Goal: Task Accomplishment & Management: Use online tool/utility

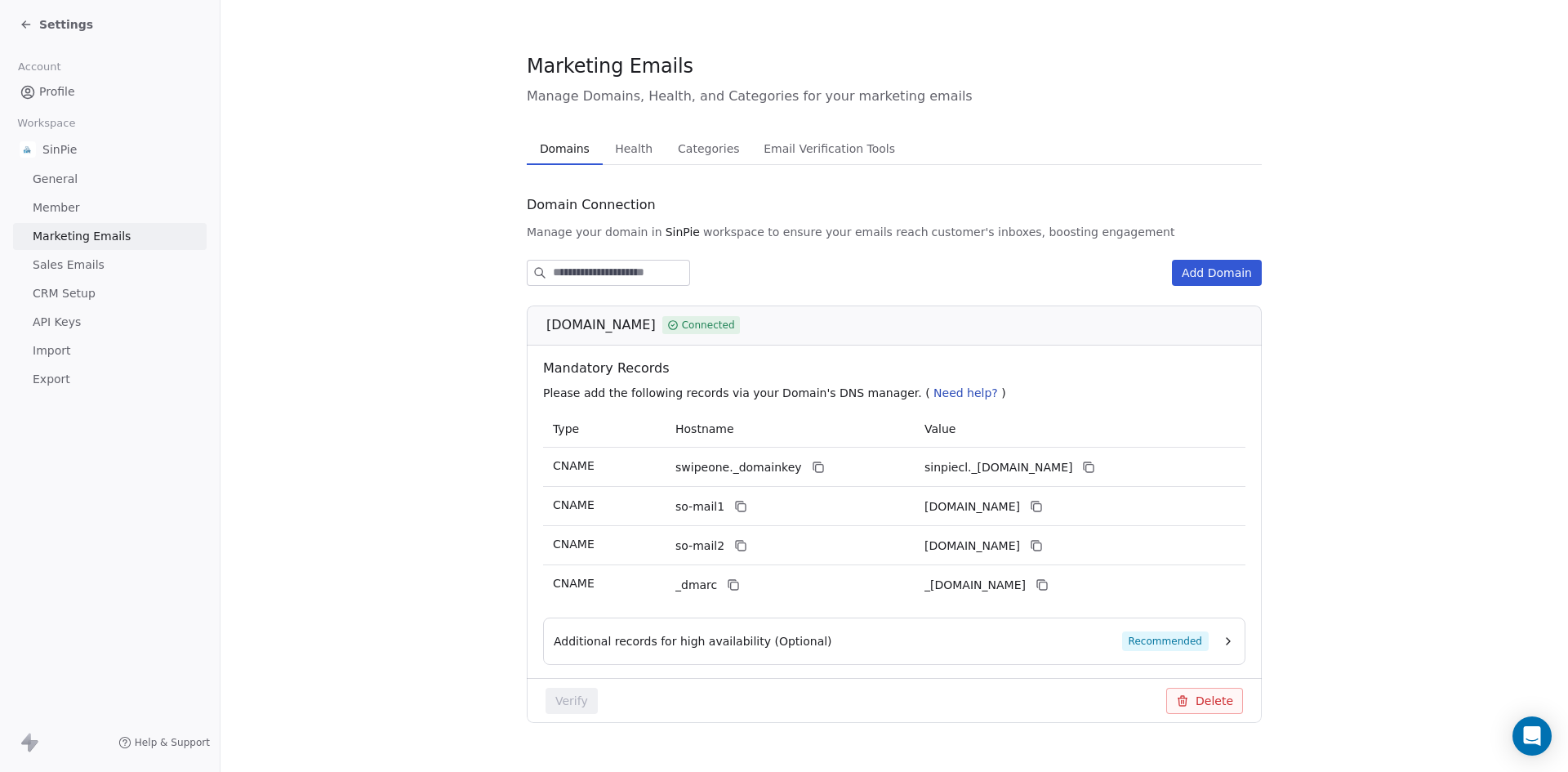
click at [13, 16] on div "Settings" at bounding box center [110, 25] width 219 height 49
click at [37, 26] on div "Settings" at bounding box center [56, 25] width 73 height 16
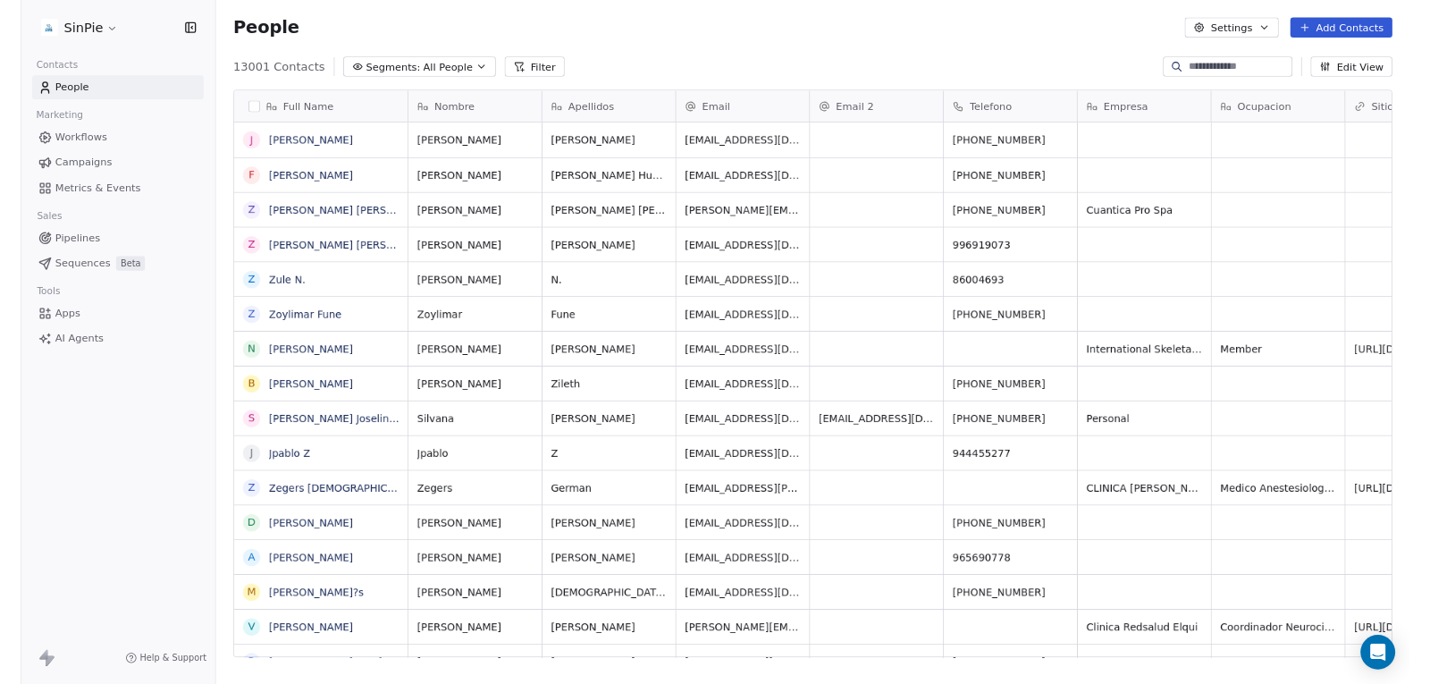
scroll to position [729, 1461]
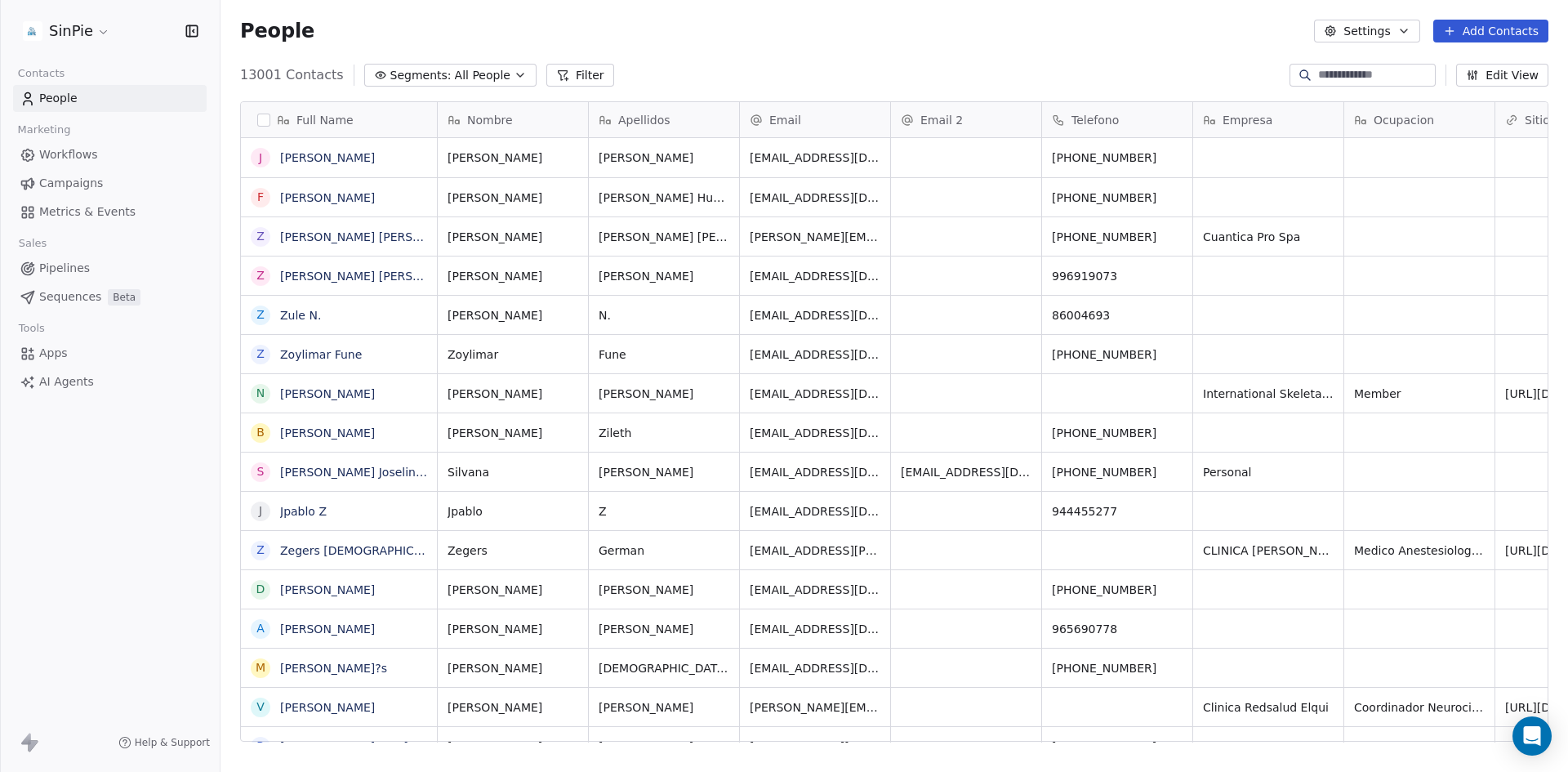
click at [46, 361] on span "Apps" at bounding box center [53, 353] width 28 height 17
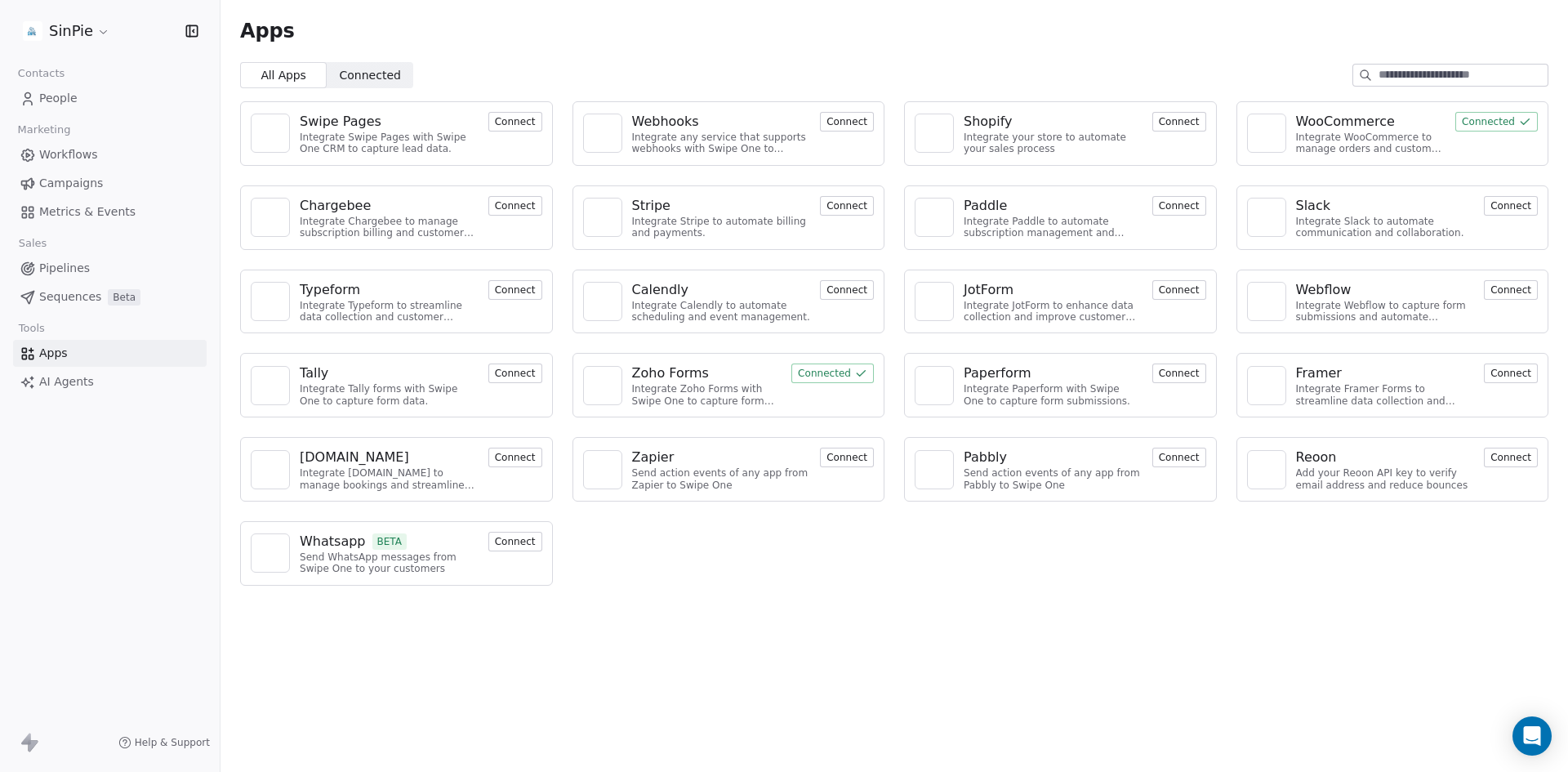
click at [515, 536] on button "Connect" at bounding box center [514, 541] width 54 height 19
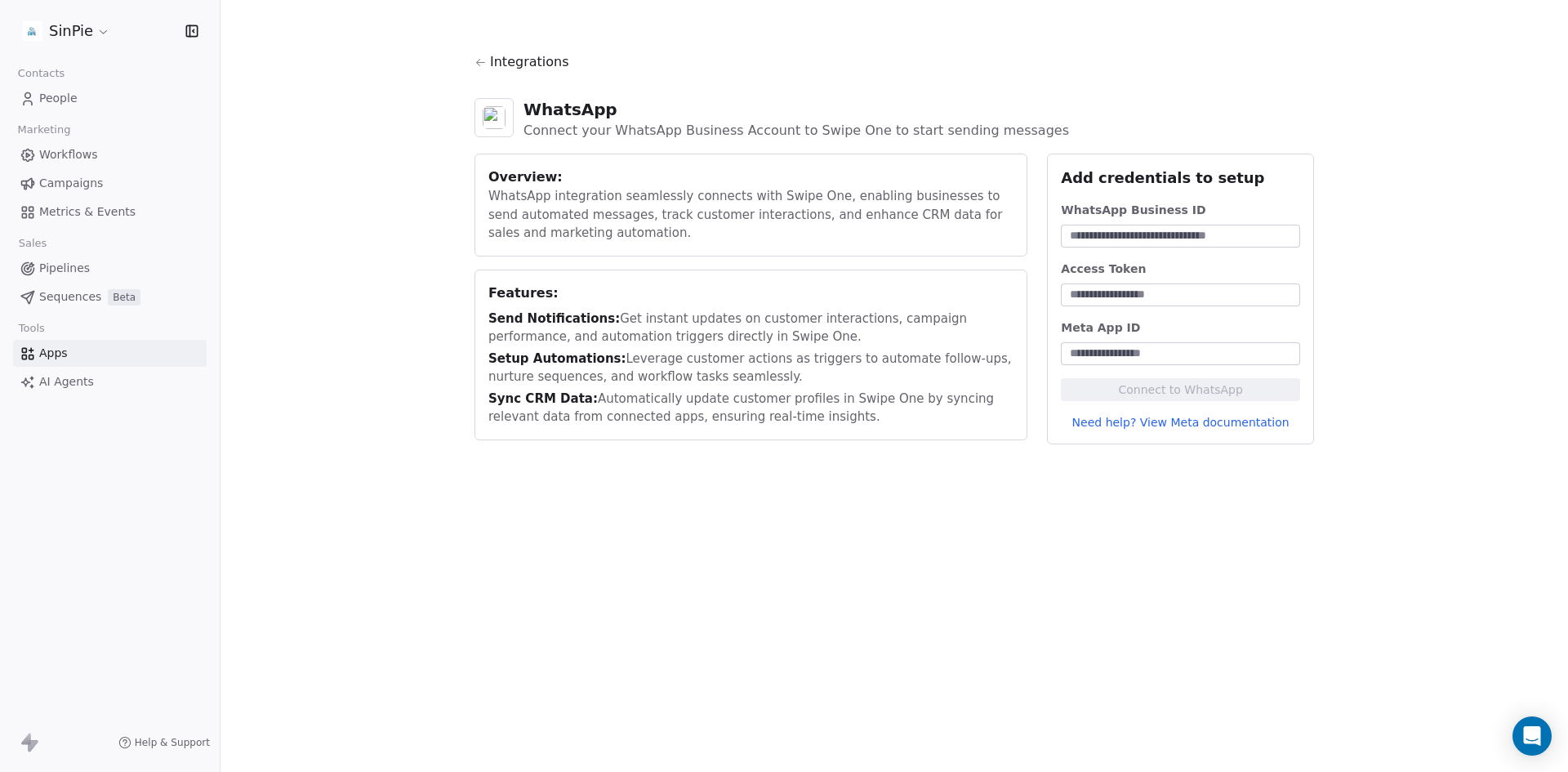
click at [1090, 237] on input at bounding box center [1180, 236] width 233 height 16
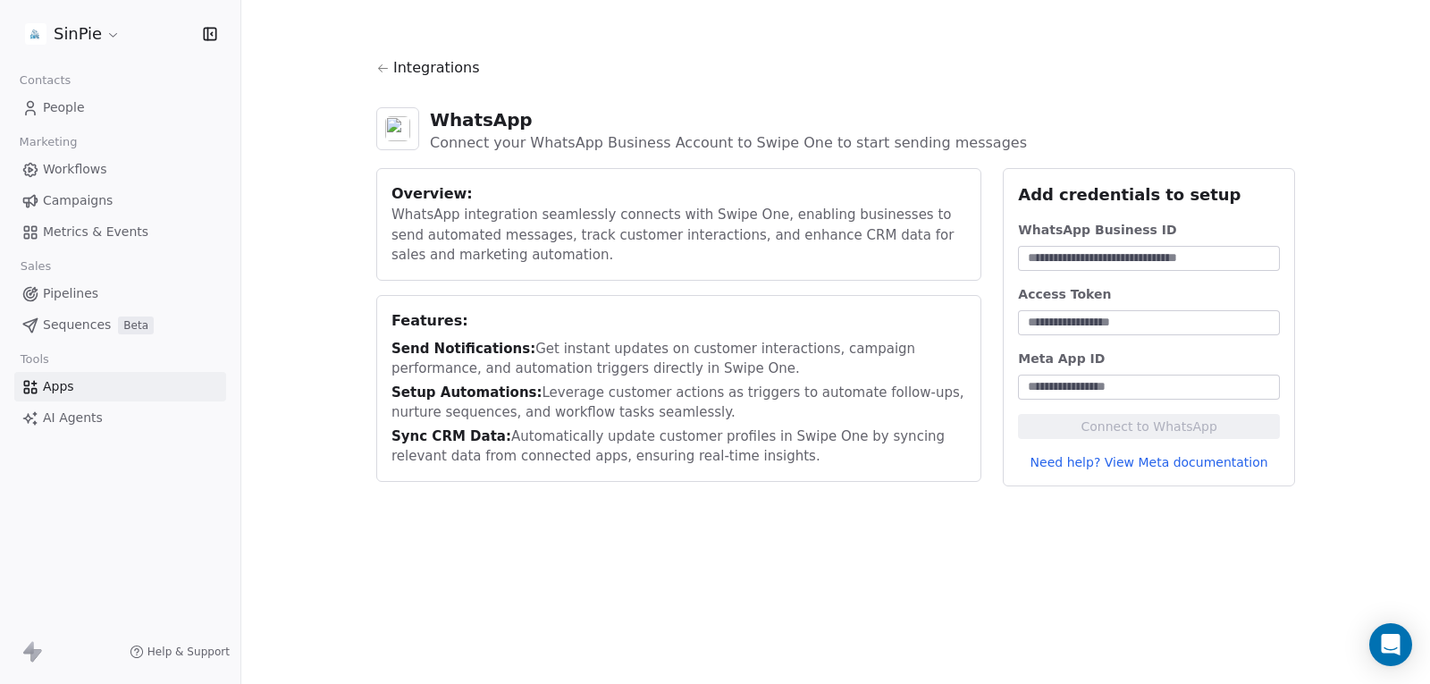
click at [1105, 273] on div "WhatsApp Business ID Access Token Meta App ID Connect to WhatsApp Need help? Vi…" at bounding box center [1149, 346] width 262 height 250
click at [1109, 252] on input at bounding box center [1148, 258] width 255 height 18
paste input "**********"
type input "**********"
click at [1089, 378] on input at bounding box center [1148, 387] width 255 height 18
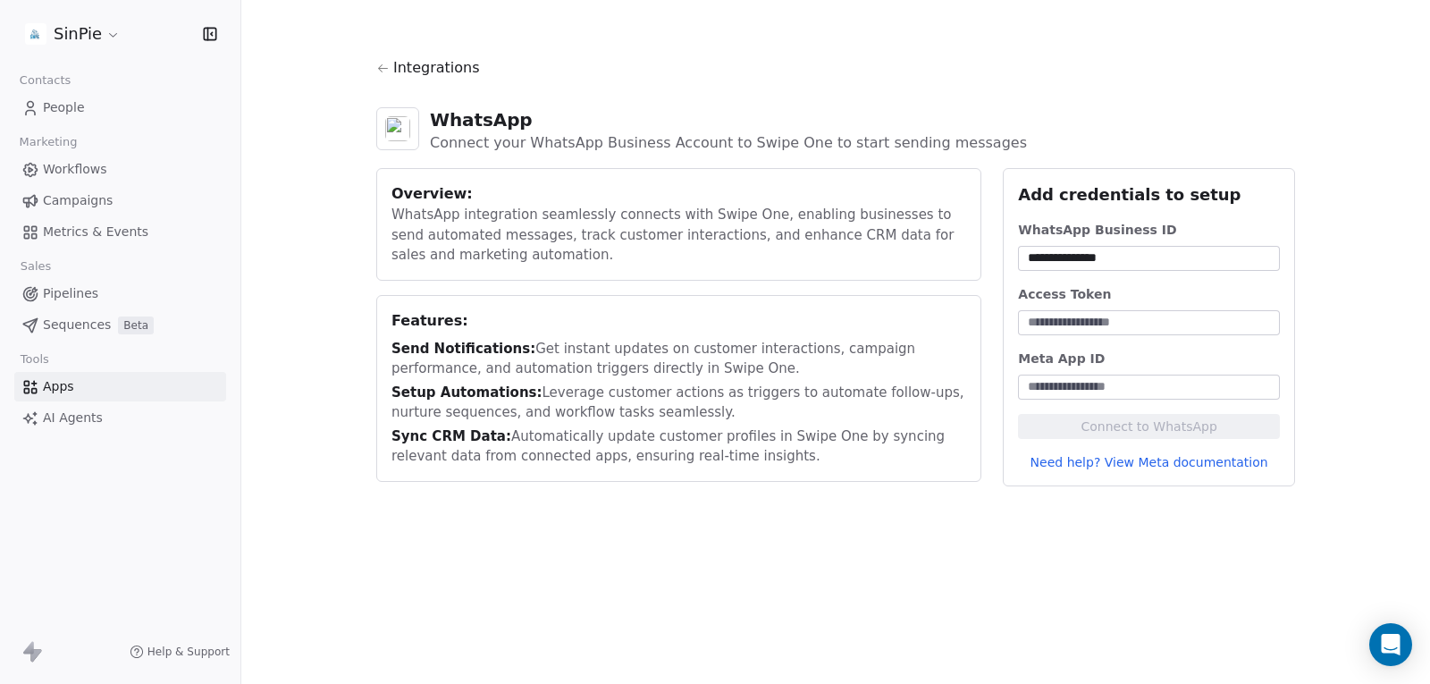
paste input "**********"
type input "**********"
click at [1094, 308] on div "Access Token" at bounding box center [1149, 310] width 262 height 50
click at [1093, 315] on input at bounding box center [1148, 323] width 255 height 18
paste input "**********"
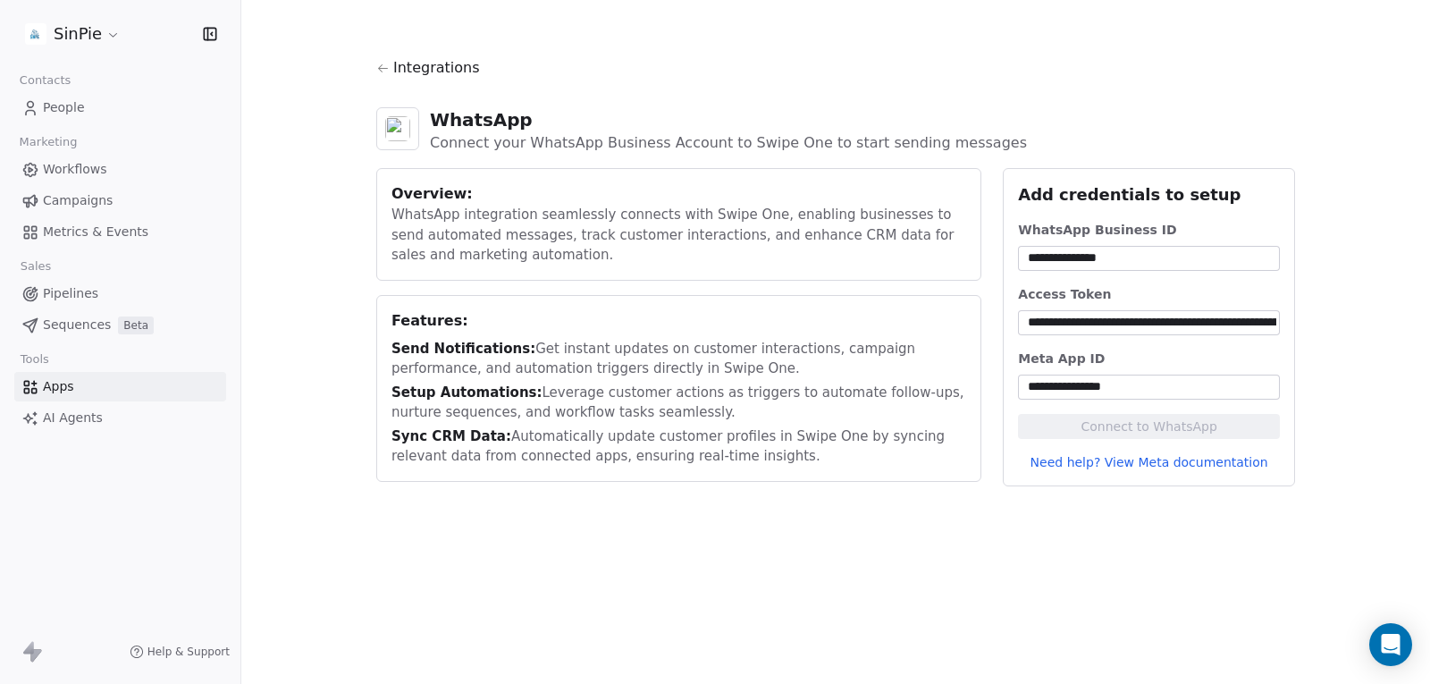
scroll to position [0, 1546]
type input "**********"
click at [1181, 418] on button "Connect to WhatsApp" at bounding box center [1149, 426] width 262 height 25
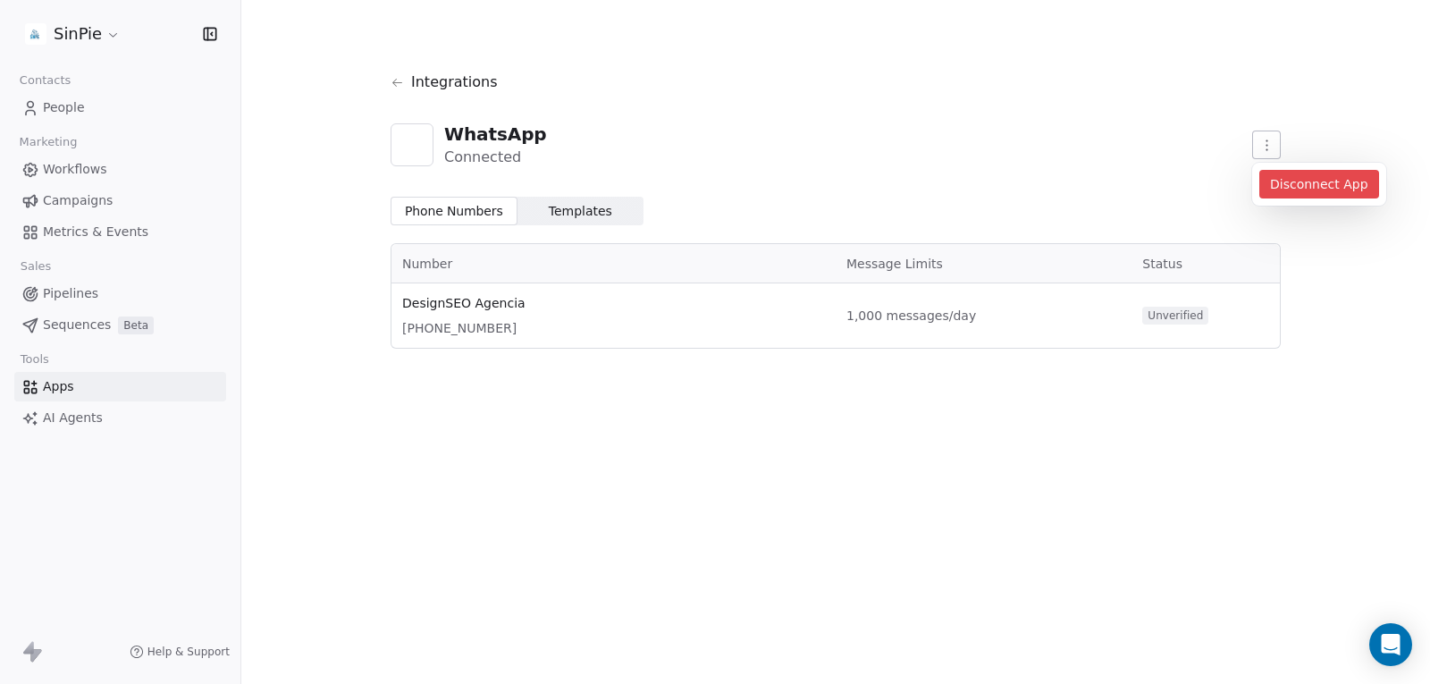
click at [1257, 150] on html "SinPie Contacts People Marketing Workflows Campaigns Metrics & Events Sales Pip…" at bounding box center [715, 342] width 1430 height 684
click at [590, 197] on span "Templates Templates" at bounding box center [580, 211] width 127 height 29
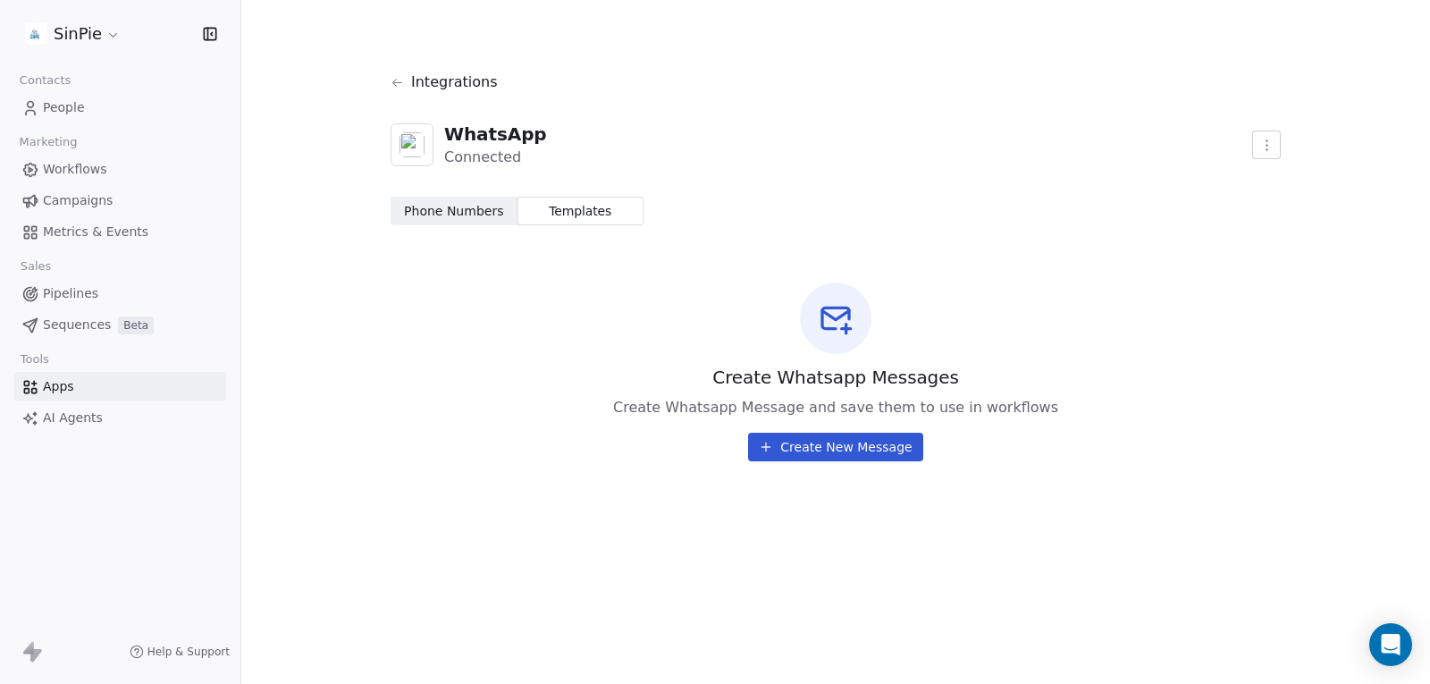
click at [845, 445] on button "Create New Message" at bounding box center [835, 447] width 174 height 29
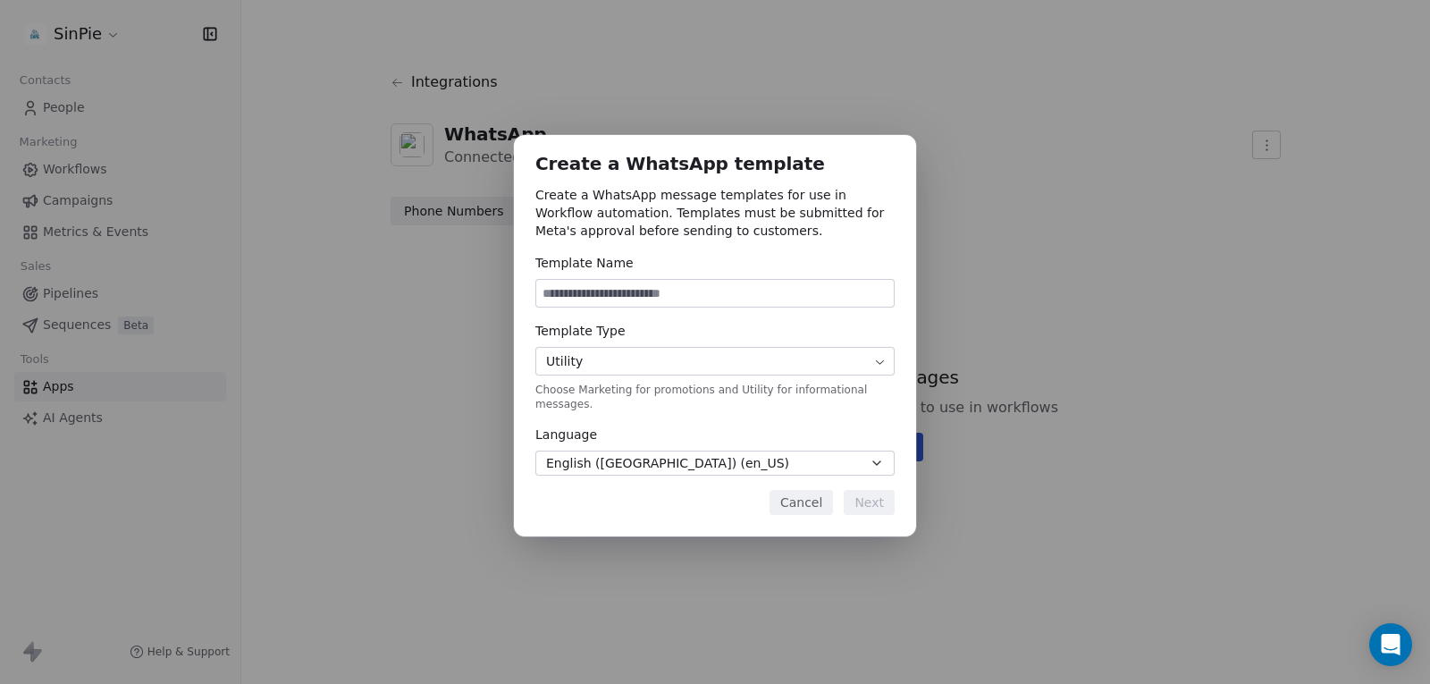
click at [736, 349] on div "Template Type Utility Choose Marketing for promotions and Utility for informati…" at bounding box center [714, 366] width 359 height 89
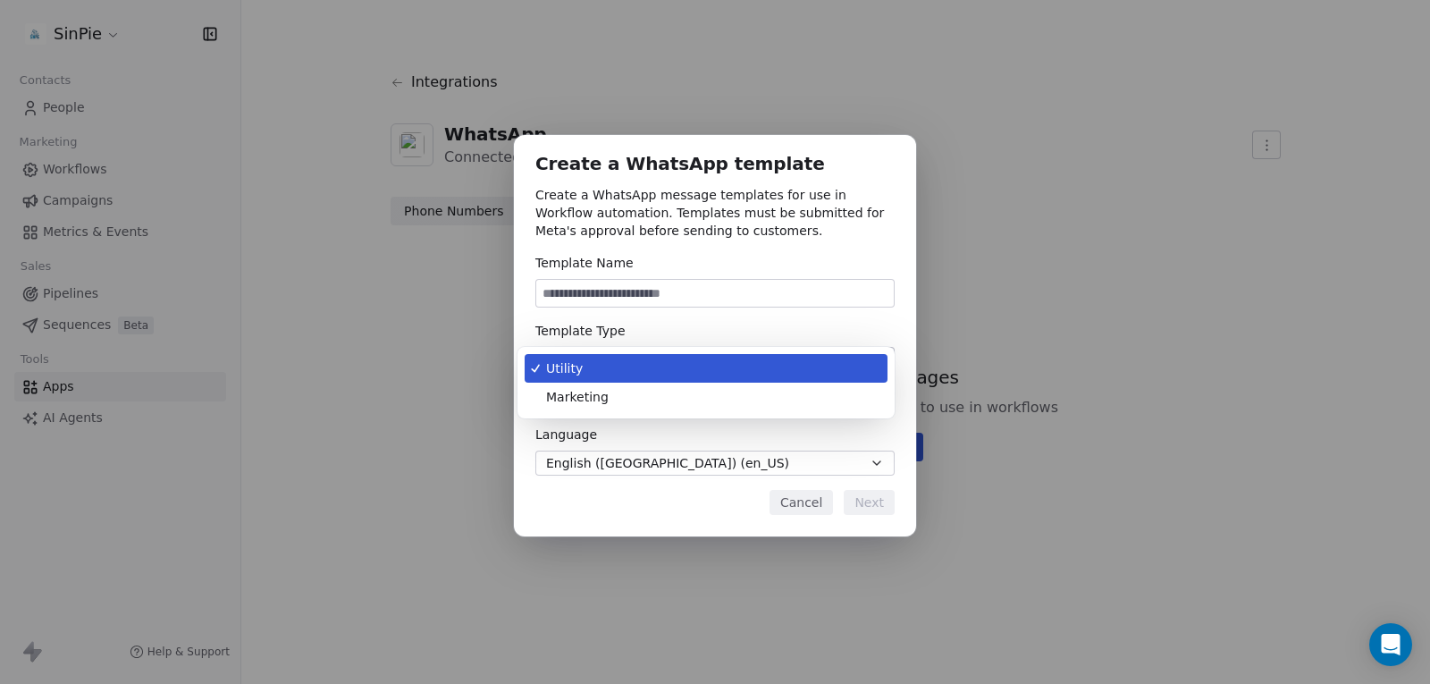
click at [729, 363] on body "SinPie Contacts People Marketing Workflows Campaigns Metrics & Events Sales Pip…" at bounding box center [715, 342] width 1430 height 684
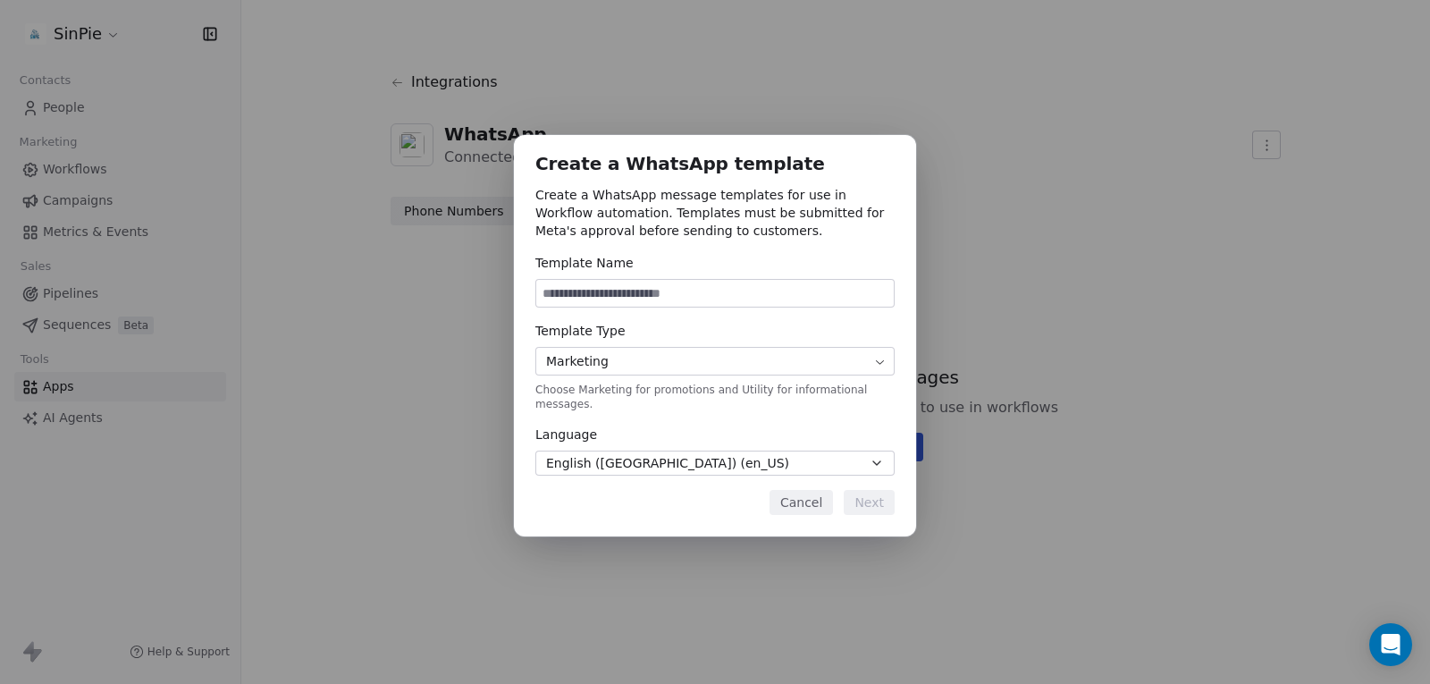
click at [718, 450] on button "English ([GEOGRAPHIC_DATA]) (en_US)" at bounding box center [714, 462] width 359 height 25
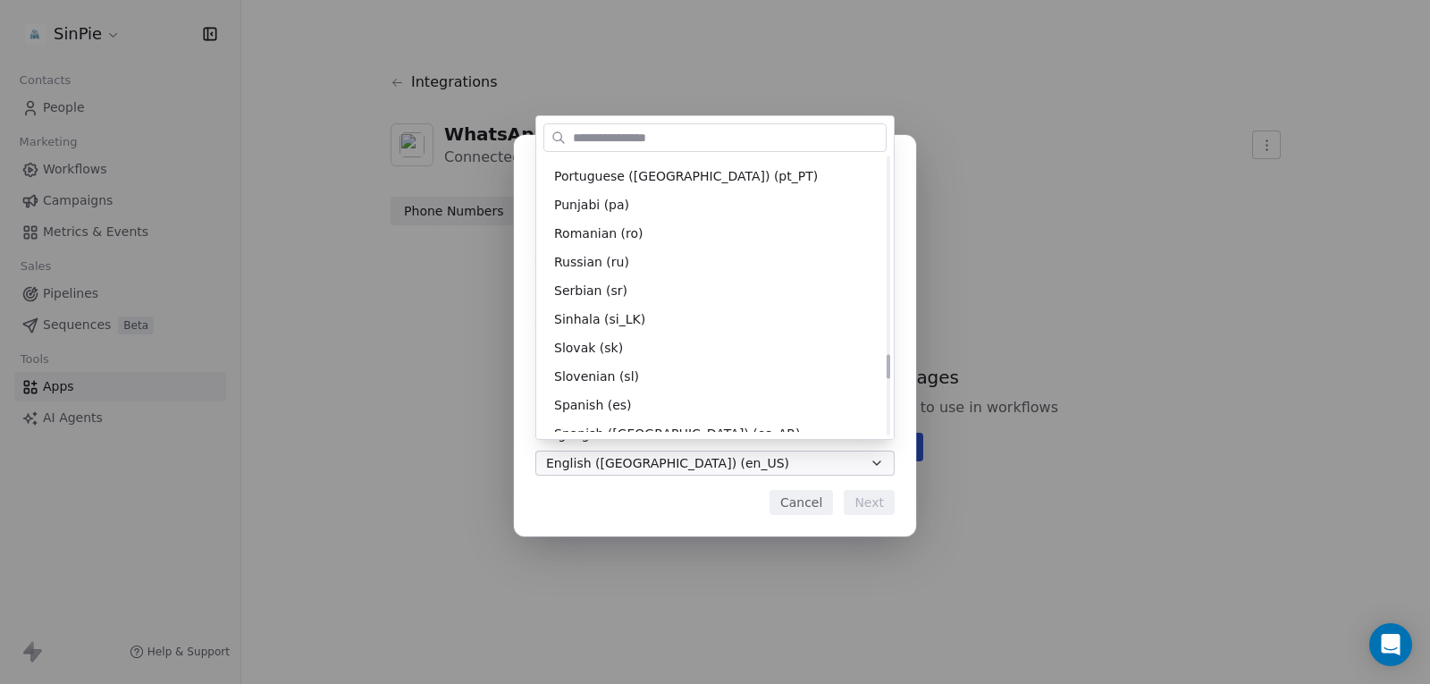
scroll to position [2258, 0]
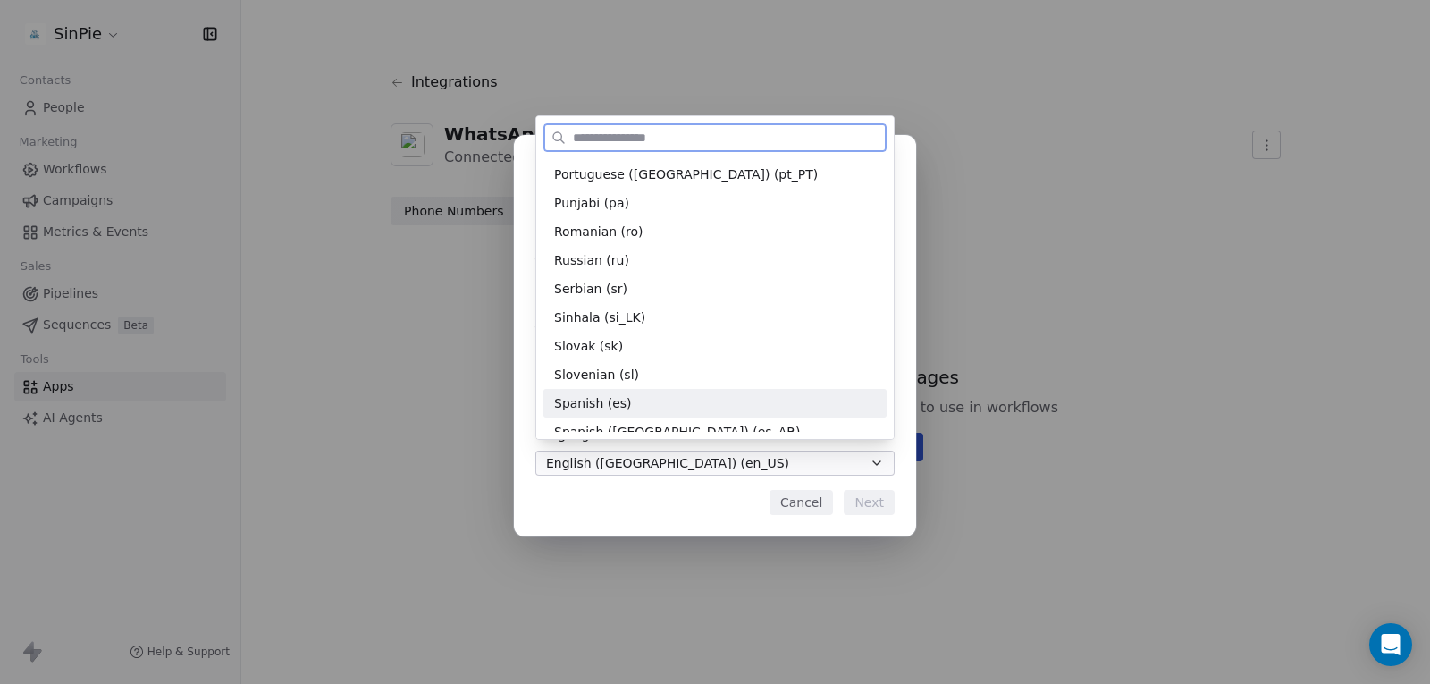
click at [634, 406] on div "Spanish (es)" at bounding box center [715, 403] width 322 height 19
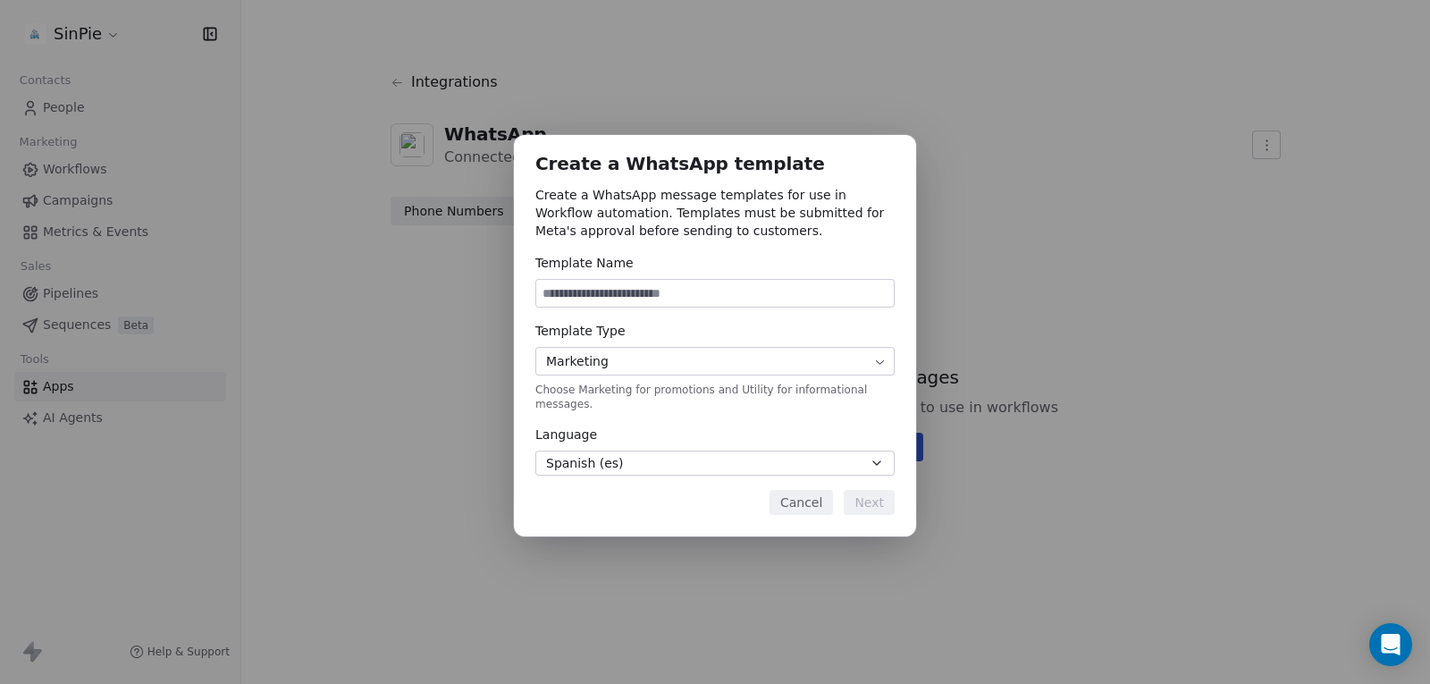
click at [638, 303] on input at bounding box center [714, 293] width 357 height 27
type input "*******"
click at [871, 507] on button "Next" at bounding box center [869, 502] width 51 height 25
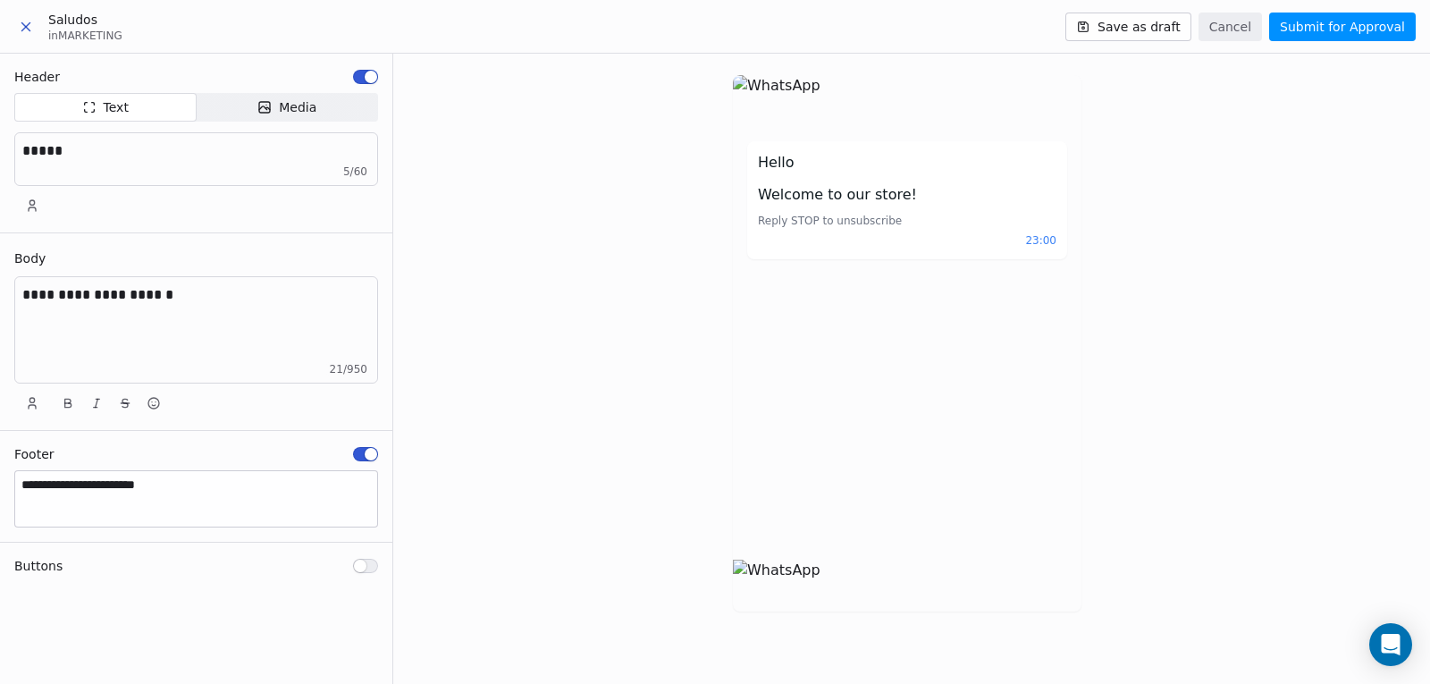
click at [30, 19] on icon at bounding box center [26, 27] width 16 height 16
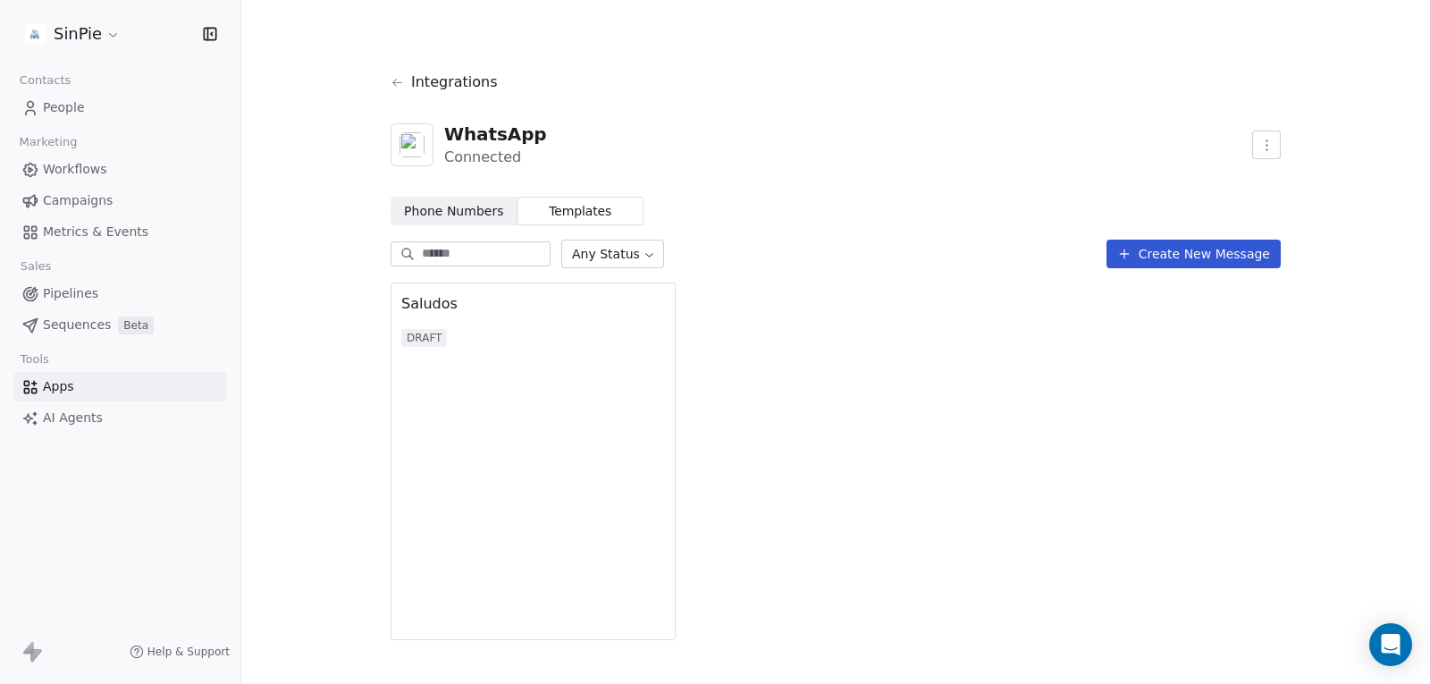
click at [67, 397] on link "Apps" at bounding box center [120, 386] width 212 height 29
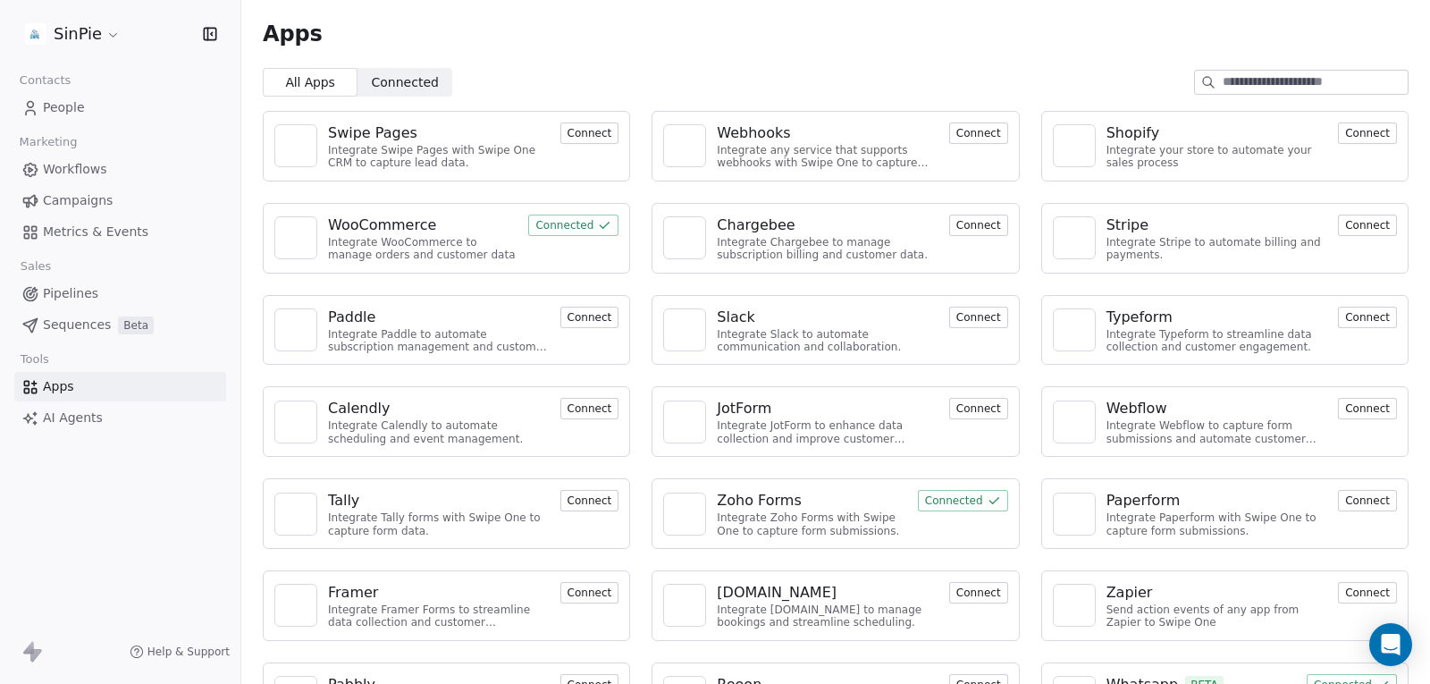
scroll to position [63, 0]
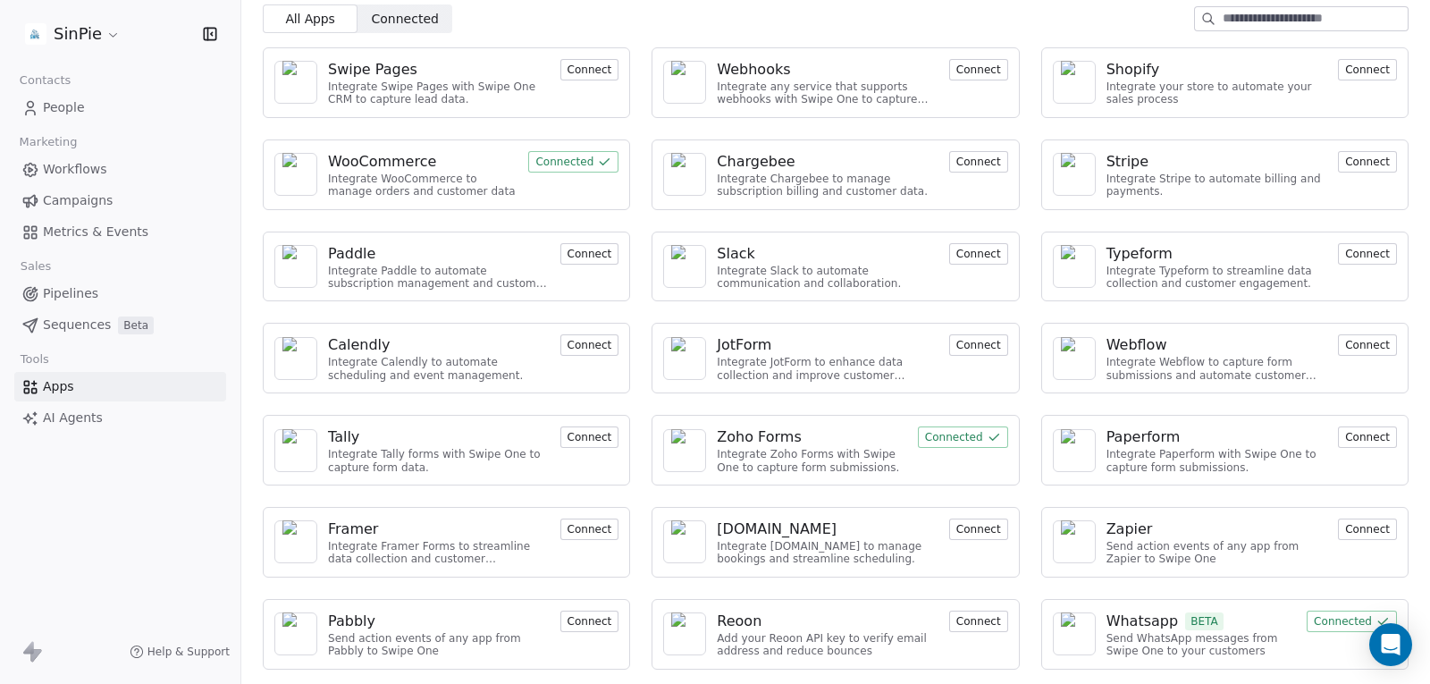
click at [1318, 628] on button "Connected" at bounding box center [1352, 620] width 90 height 21
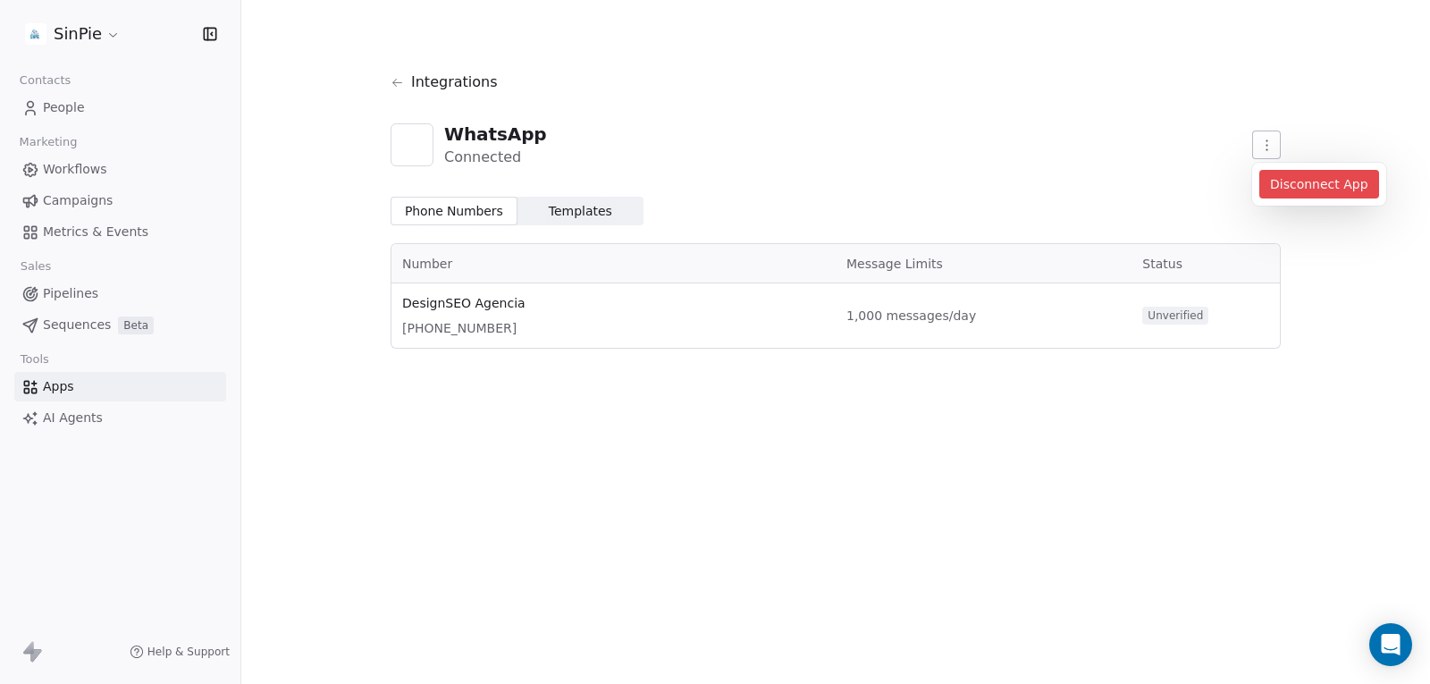
click at [1258, 147] on html "SinPie Contacts People Marketing Workflows Campaigns Metrics & Events Sales Pip…" at bounding box center [715, 342] width 1430 height 684
click at [1296, 189] on div "Disconnect App" at bounding box center [1319, 184] width 120 height 29
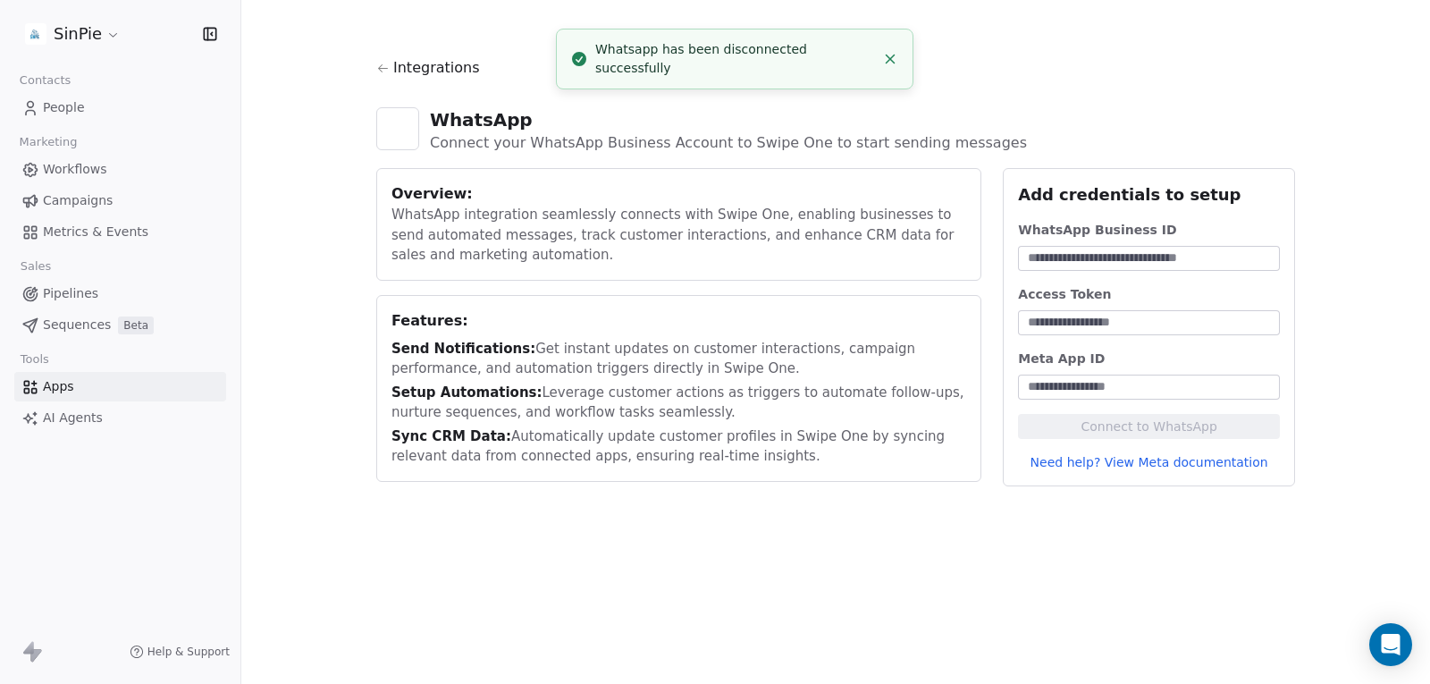
click at [68, 388] on span "Apps" at bounding box center [58, 386] width 31 height 19
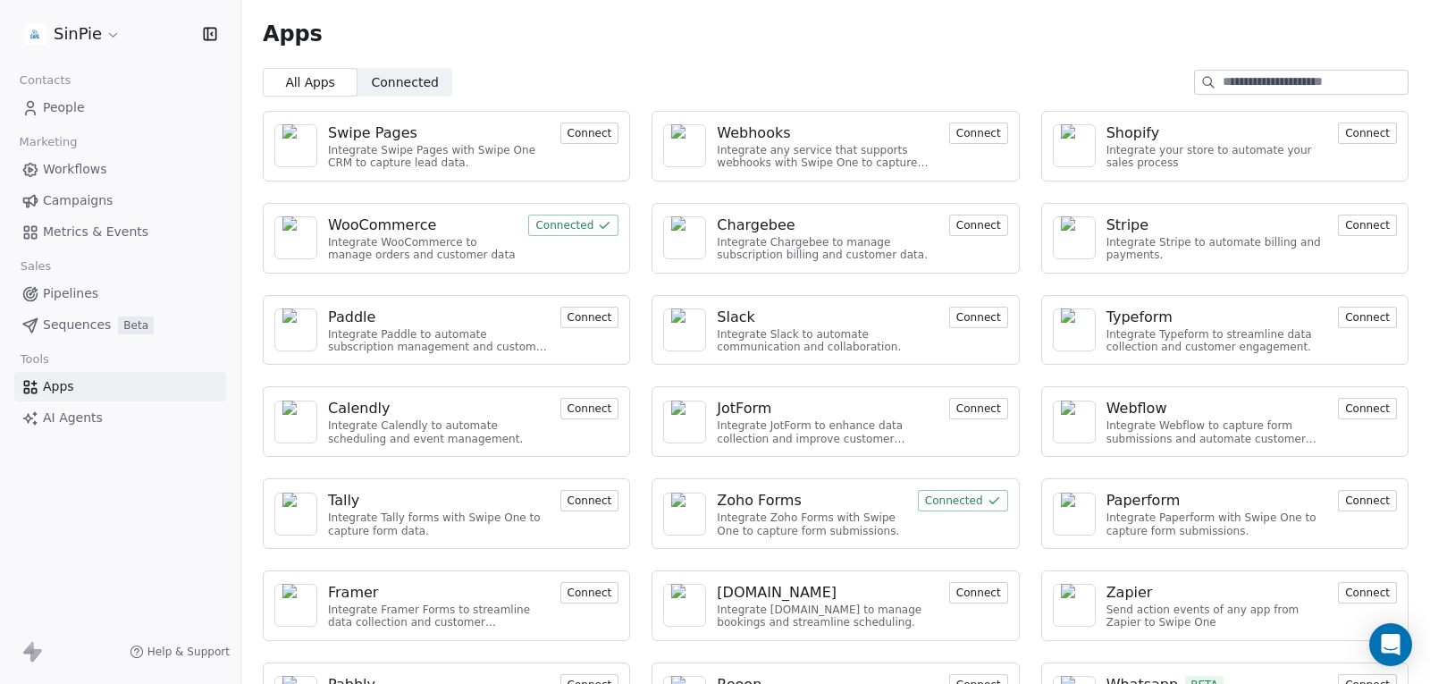
click at [962, 65] on div "Apps" at bounding box center [835, 34] width 1189 height 68
